Goal: Transaction & Acquisition: Purchase product/service

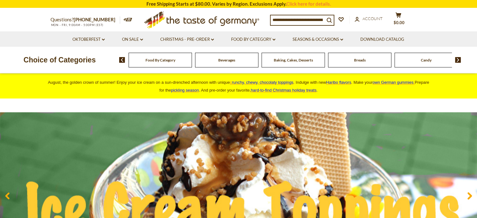
click at [276, 18] on input at bounding box center [298, 19] width 54 height 9
click at [273, 21] on input at bounding box center [298, 19] width 54 height 9
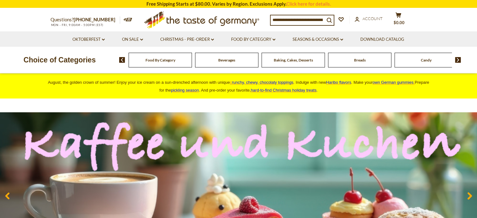
click at [364, 60] on span "Breads" at bounding box center [360, 60] width 12 height 5
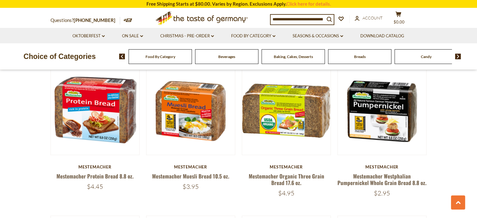
scroll to position [1104, 0]
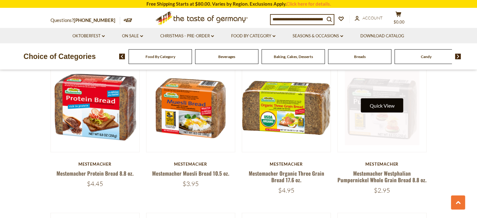
click at [377, 104] on button "Quick View" at bounding box center [382, 105] width 42 height 14
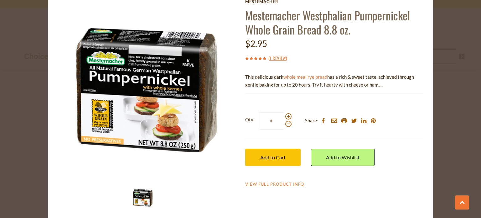
scroll to position [41, 0]
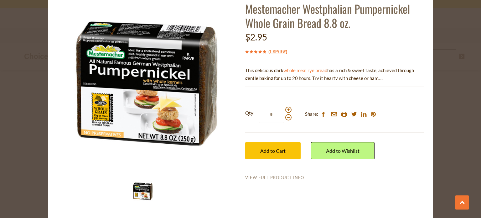
click at [279, 175] on link "View Full Product Info" at bounding box center [274, 178] width 59 height 6
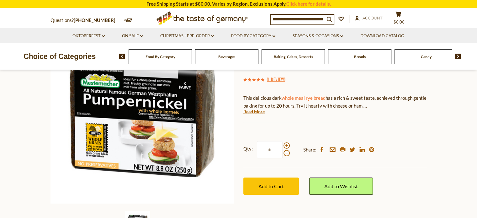
scroll to position [92, 0]
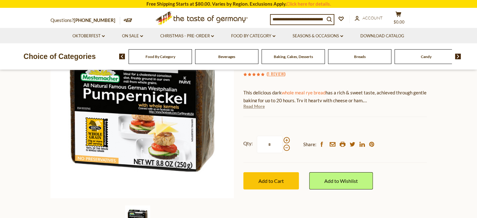
click at [258, 107] on link "Read More" at bounding box center [253, 106] width 21 height 6
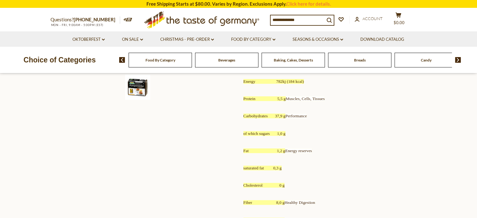
scroll to position [0, 0]
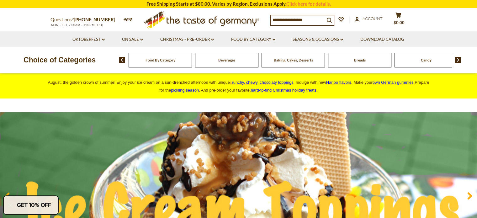
click at [192, 61] on div "Breads" at bounding box center [160, 60] width 63 height 15
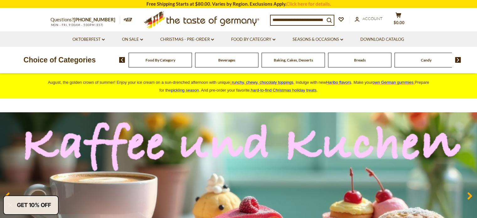
click at [192, 64] on div "Breads" at bounding box center [160, 60] width 63 height 15
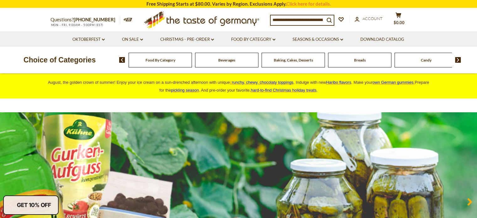
click at [192, 60] on div "Breads" at bounding box center [160, 60] width 63 height 15
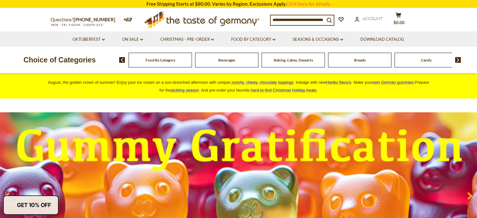
click at [271, 19] on input at bounding box center [298, 19] width 54 height 9
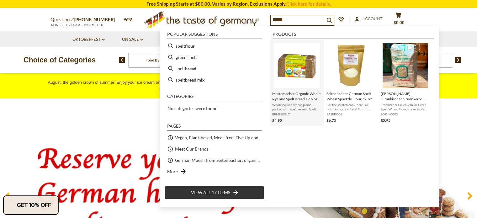
type input "*****"
click at [294, 72] on img "Mestemacher Organic Whole Rye and Spelt Bread 17.6 oz." at bounding box center [296, 65] width 45 height 45
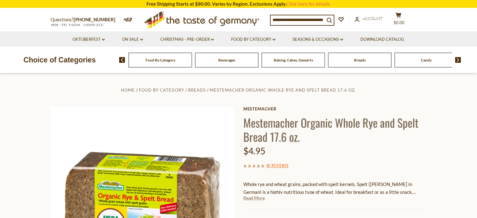
click at [257, 200] on link "Read More" at bounding box center [253, 198] width 21 height 6
